Goal: Book appointment/travel/reservation

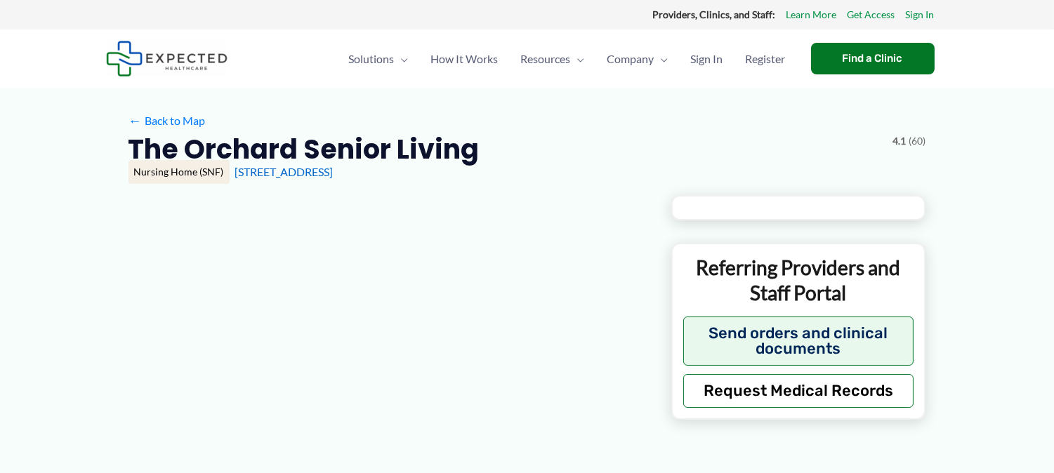
type input "**********"
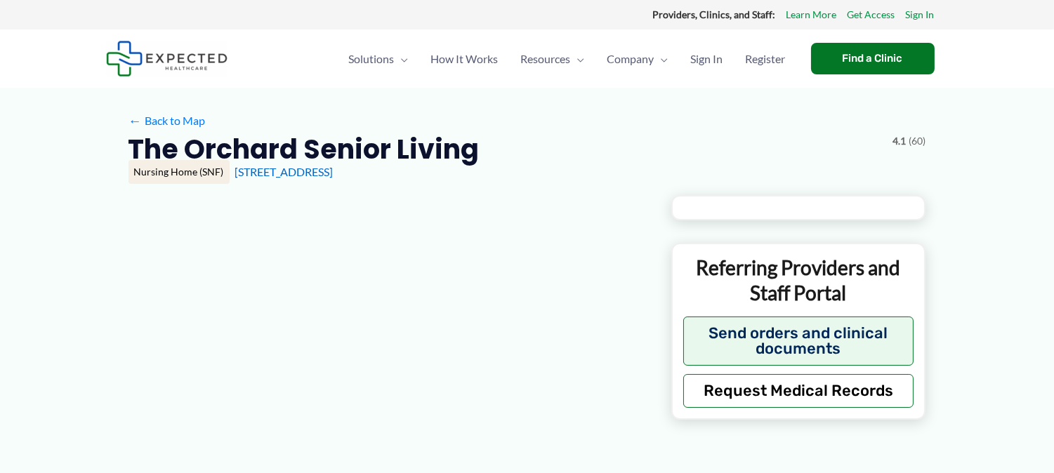
type input "**********"
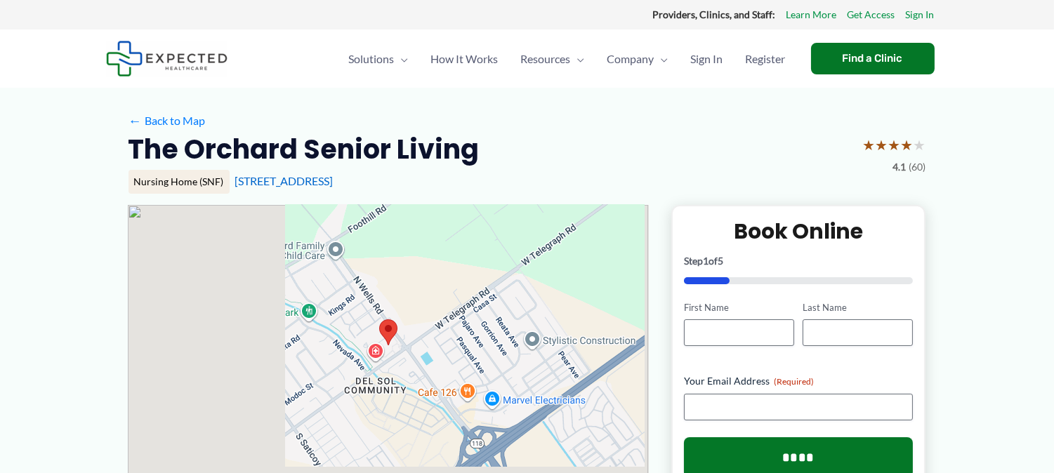
click at [799, 152] on div "The Orchard Senior Living ★ ★ ★ ★ ★ 4.1 (60)" at bounding box center [526, 154] width 797 height 44
